Goal: Register for event/course

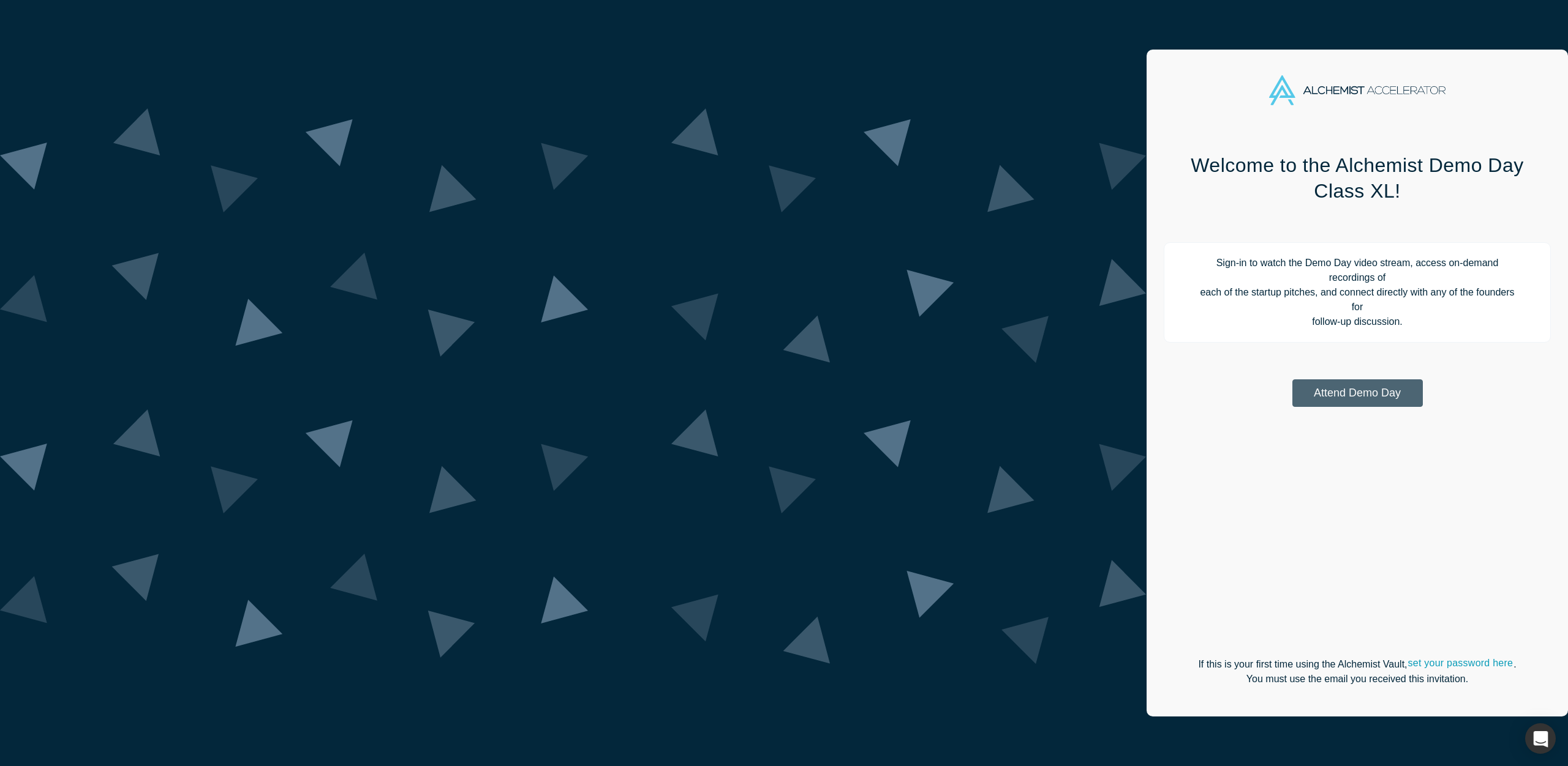
click at [1292, 379] on button "Attend Demo Day" at bounding box center [1357, 393] width 130 height 27
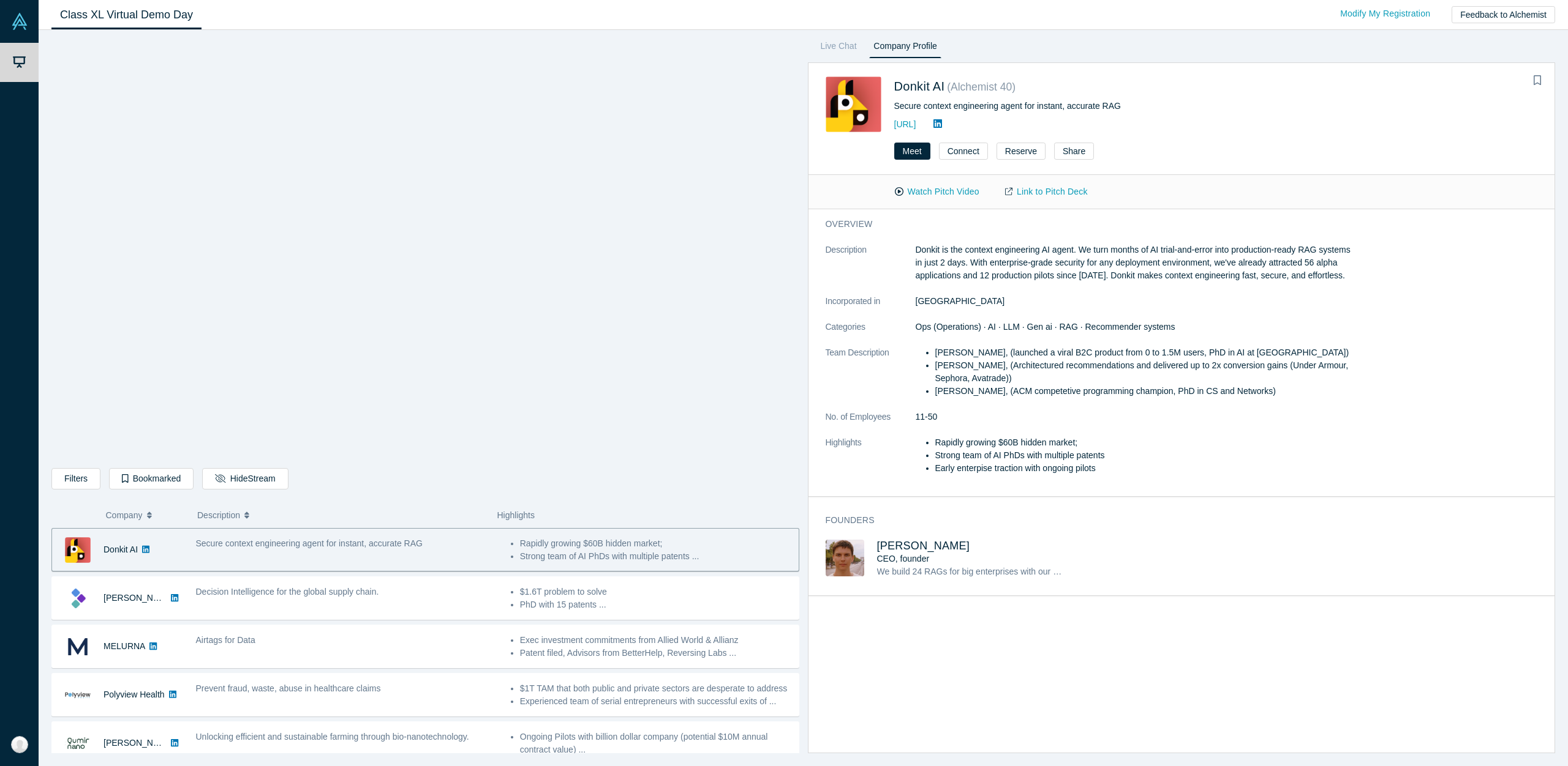
click at [1412, 427] on div "overview Description Donkit is the context engineering AI agent. We turn months…" at bounding box center [1182, 357] width 746 height 296
click at [1254, 131] on div "[URL]" at bounding box center [1098, 124] width 408 height 15
